Goal: Task Accomplishment & Management: Use online tool/utility

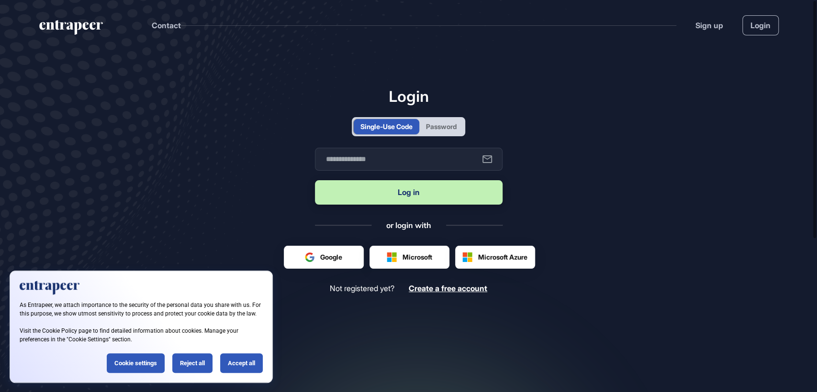
click at [446, 122] on div "Password" at bounding box center [441, 127] width 31 height 10
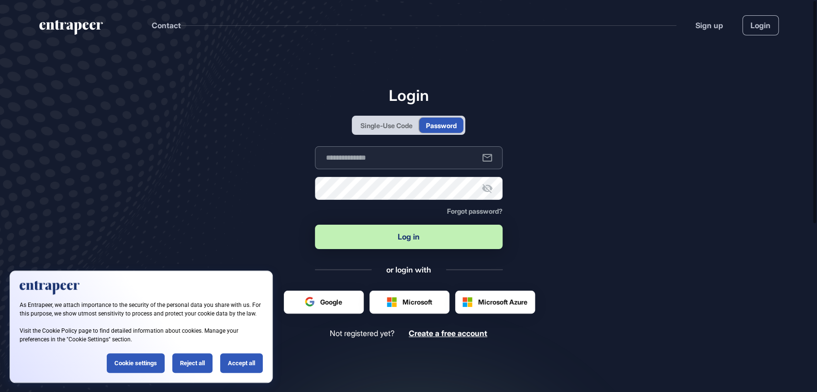
type input "**********"
click at [399, 238] on button "Log in" at bounding box center [409, 237] width 188 height 24
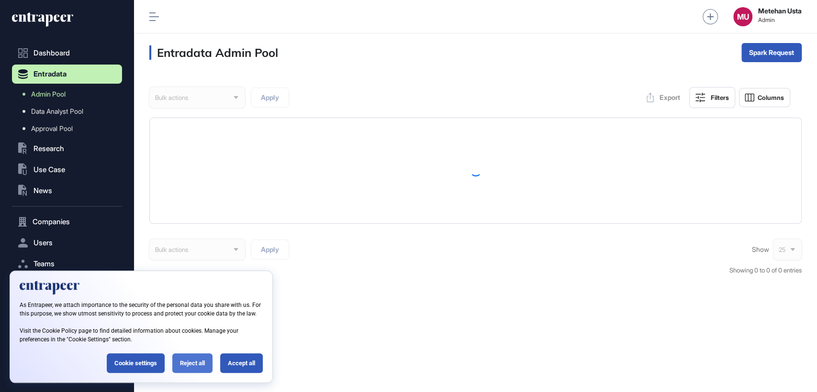
click at [192, 365] on div "Reject all" at bounding box center [192, 363] width 40 height 20
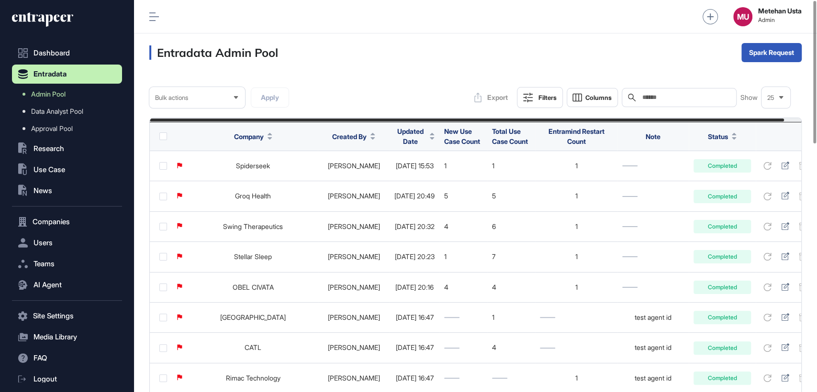
click at [394, 135] on span "Updated Date" at bounding box center [410, 136] width 32 height 20
click at [396, 171] on div "Sort Descending" at bounding box center [407, 176] width 59 height 14
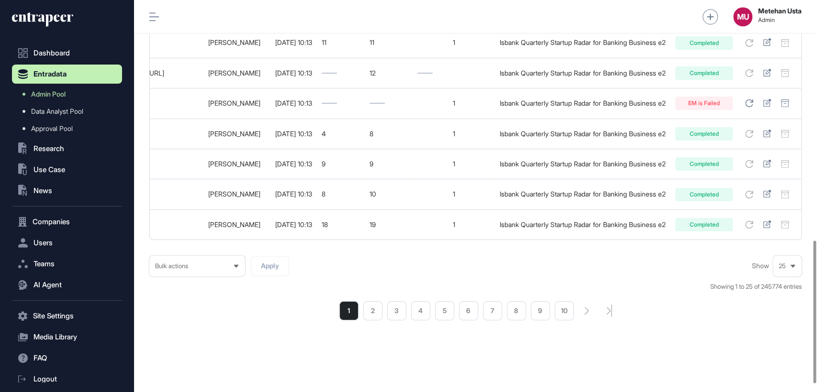
scroll to position [681, 0]
click at [375, 312] on li "2" at bounding box center [372, 310] width 19 height 19
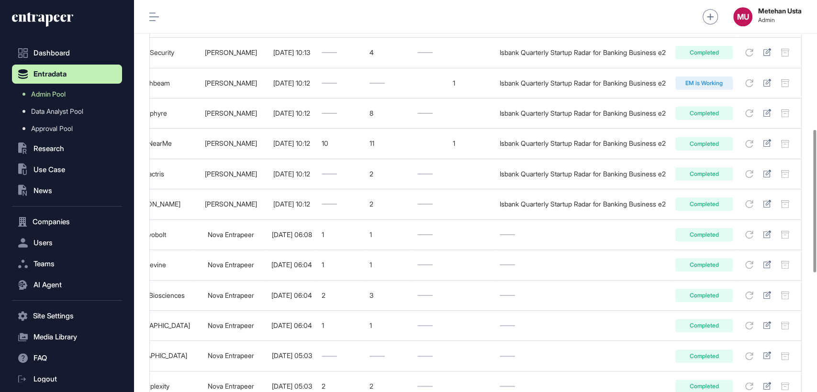
scroll to position [353, 0]
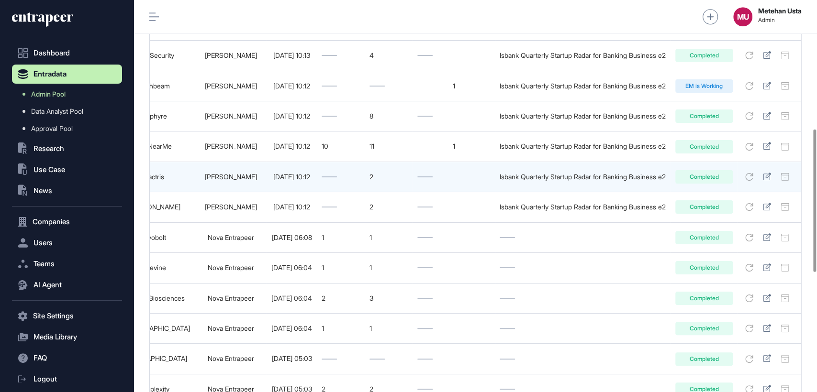
click at [531, 181] on div "Isbank Quarterly Startup Radar for Banking Business e2" at bounding box center [582, 177] width 166 height 8
copy tr "Isbank Quarterly Startup Radar for Banking Business e2 Completed"
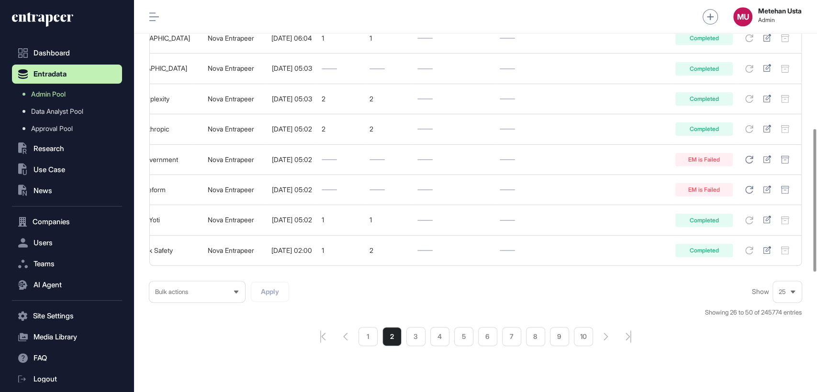
scroll to position [681, 0]
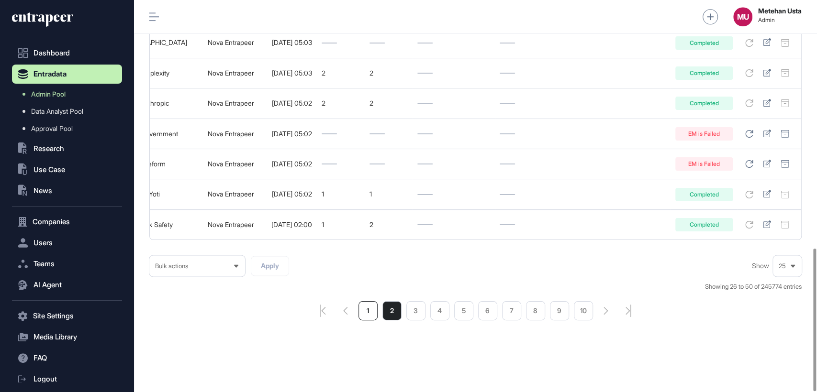
click at [370, 312] on li "1" at bounding box center [367, 310] width 19 height 19
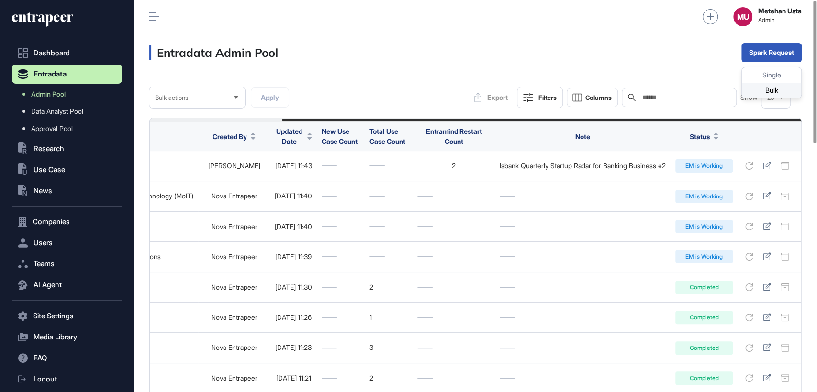
click at [769, 92] on div "Bulk" at bounding box center [770, 90] width 59 height 15
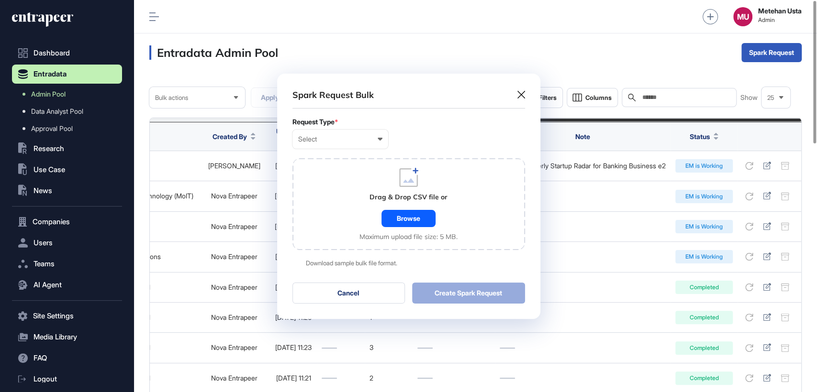
scroll to position [0, 4]
click at [375, 136] on div "Select" at bounding box center [340, 139] width 84 height 8
click at [0, 0] on div "Company" at bounding box center [0, 0] width 0 height 0
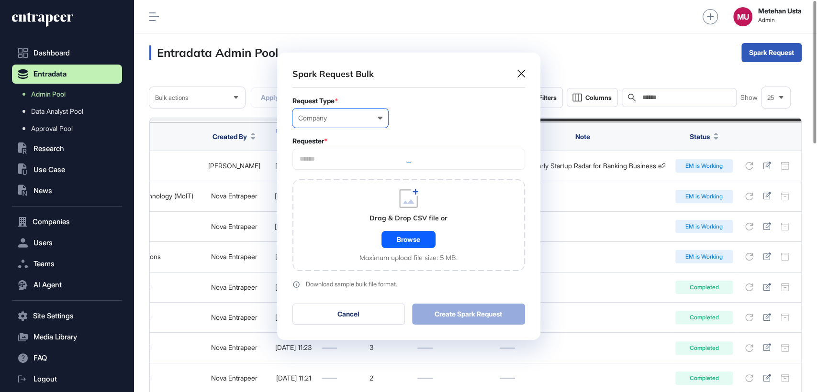
scroll to position [287, 263]
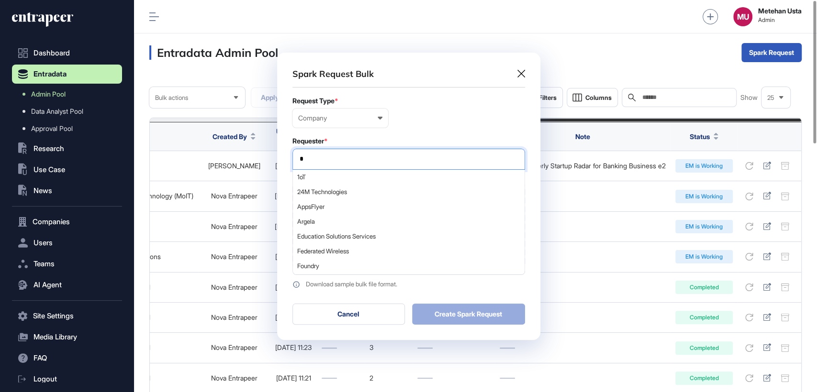
click at [339, 162] on input "*" at bounding box center [408, 159] width 220 height 8
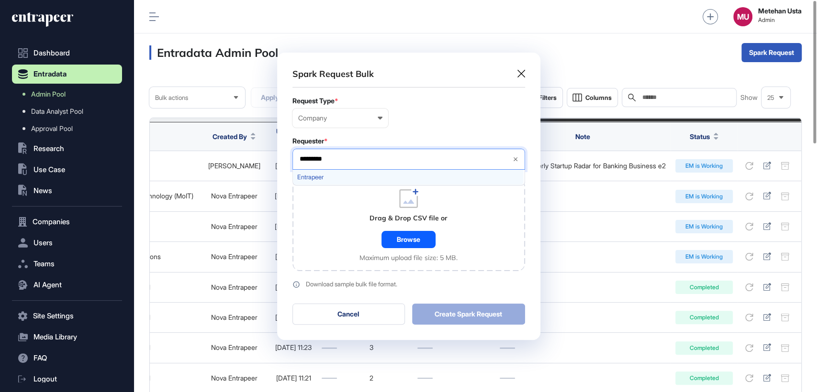
type input "*********"
click at [334, 172] on div "Entrapeer" at bounding box center [408, 177] width 231 height 15
click at [420, 131] on form "Request Type * Company User Company Customer Request ID Requester * Entrapeer *…" at bounding box center [408, 192] width 232 height 191
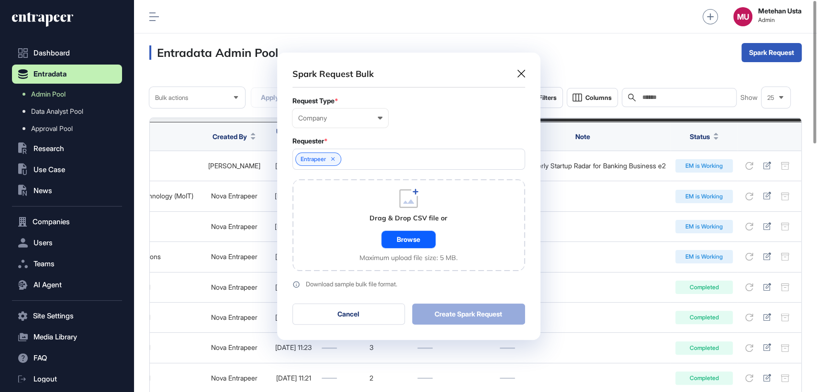
click at [413, 242] on div "Browse" at bounding box center [408, 239] width 54 height 17
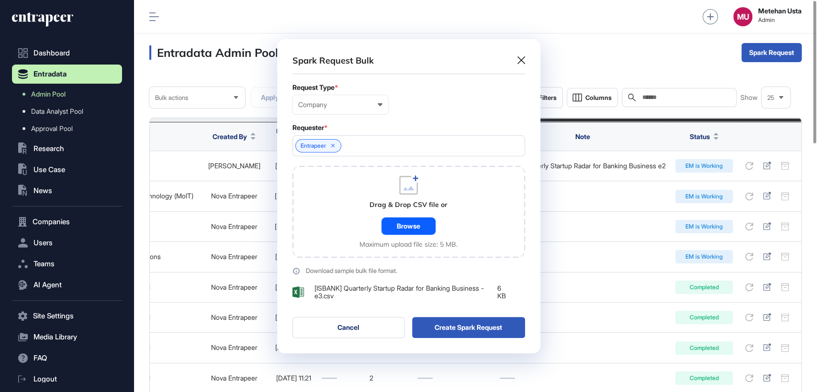
scroll to position [314, 263]
click at [480, 329] on button "Create Spark Request" at bounding box center [468, 327] width 113 height 21
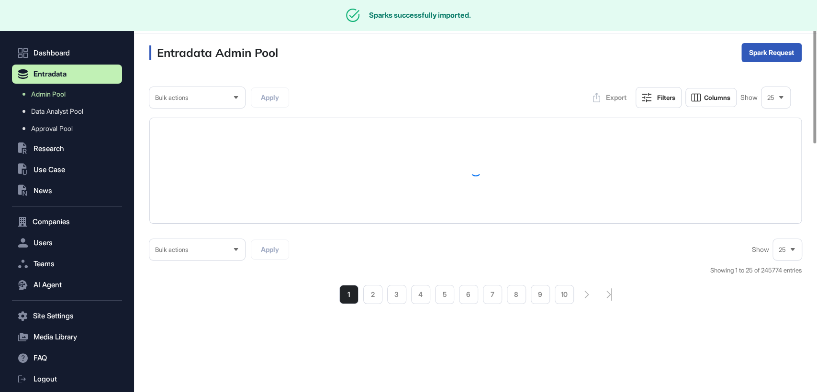
scroll to position [0, 0]
